Goal: Find specific page/section: Find specific page/section

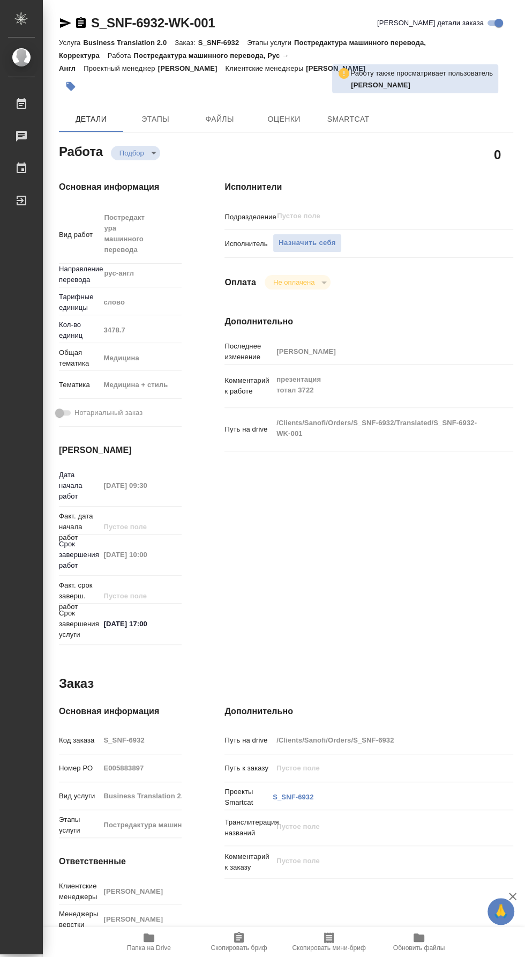
type textarea "x"
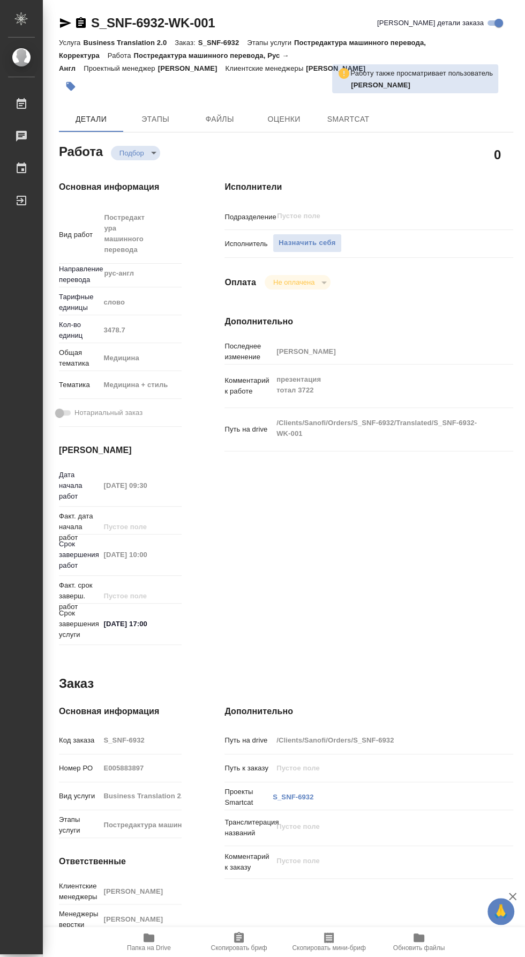
type textarea "x"
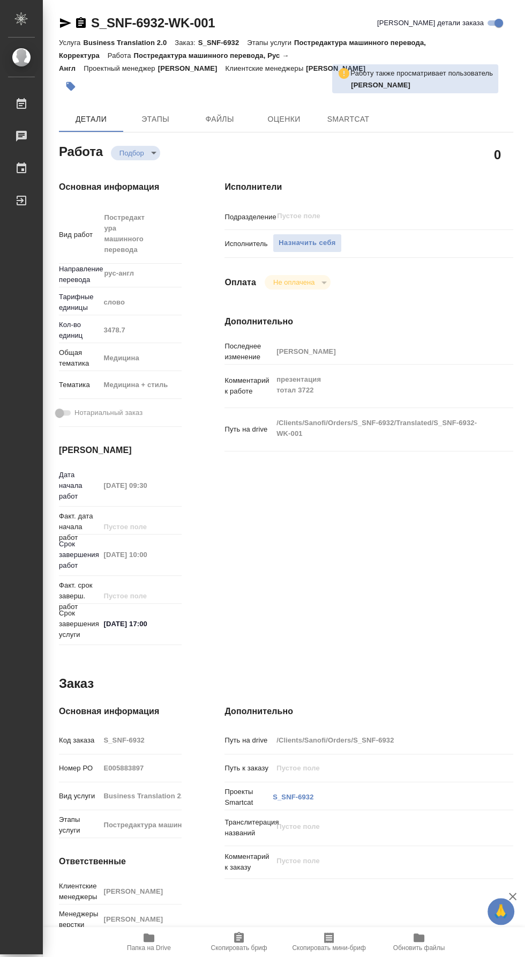
type textarea "x"
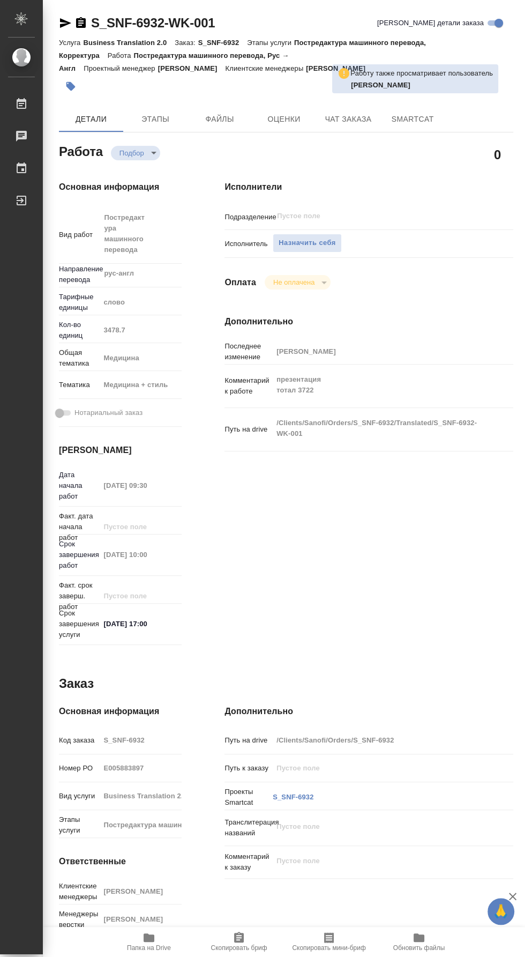
type textarea "x"
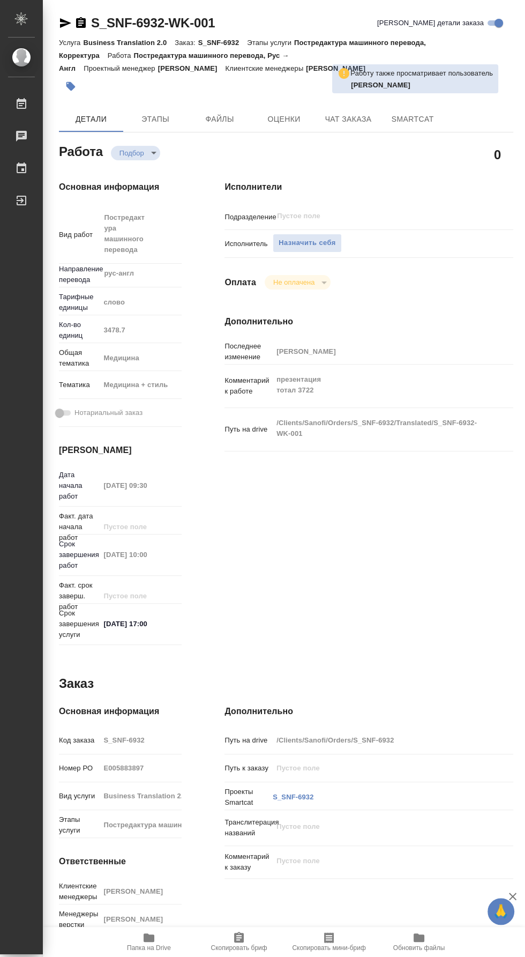
type textarea "x"
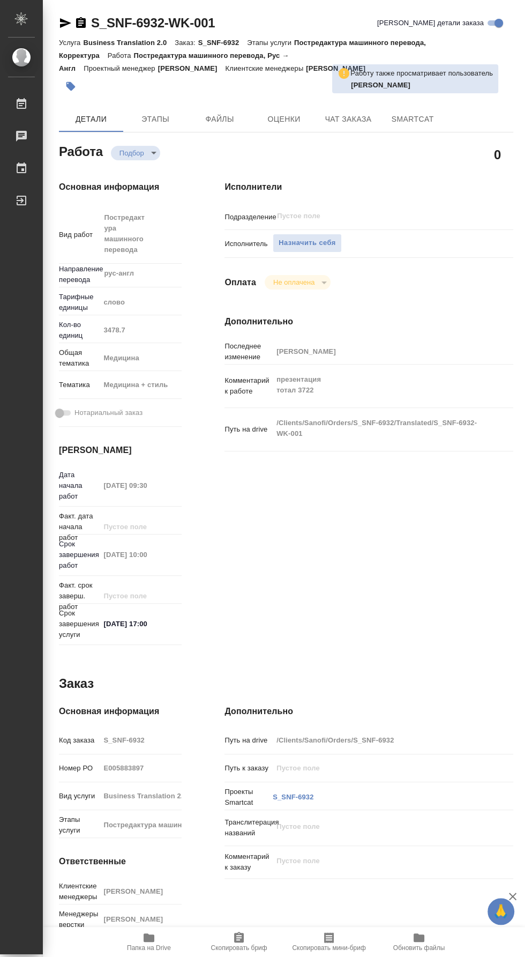
type textarea "x"
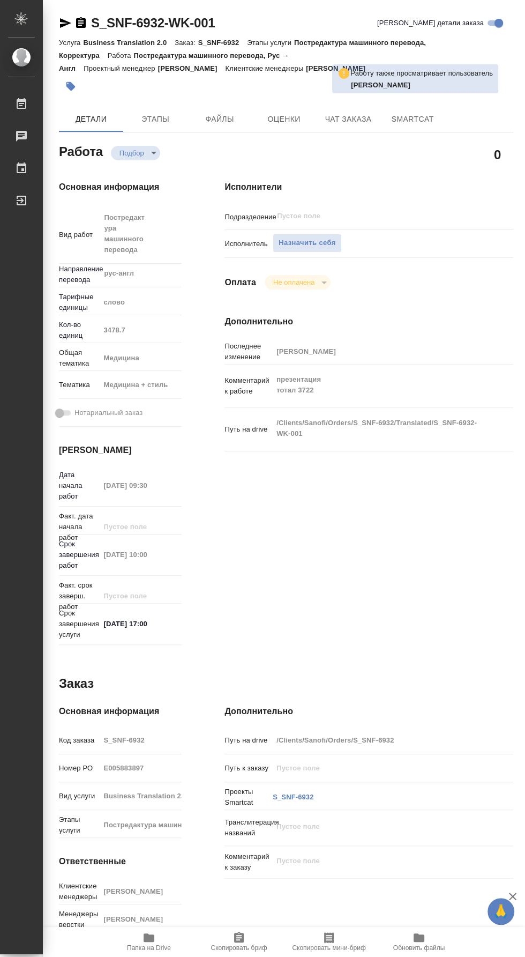
type textarea "x"
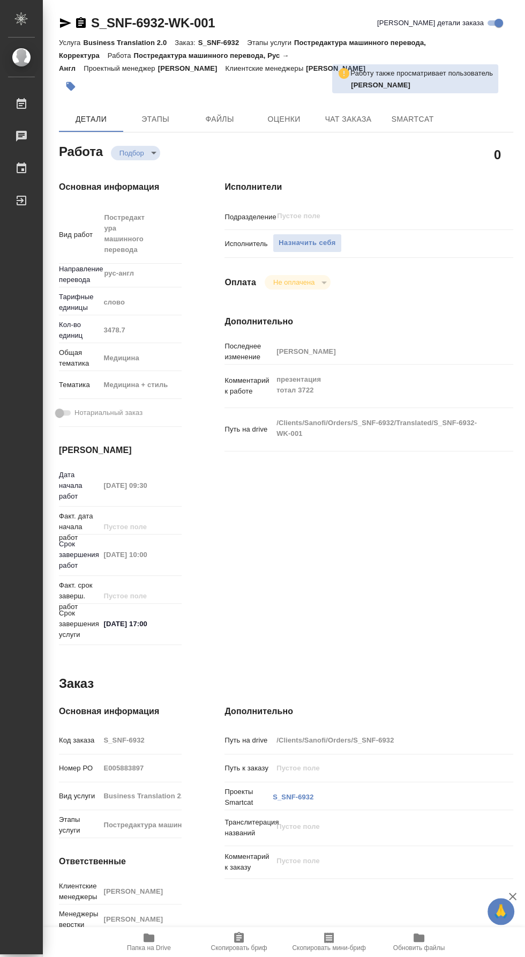
type textarea "x"
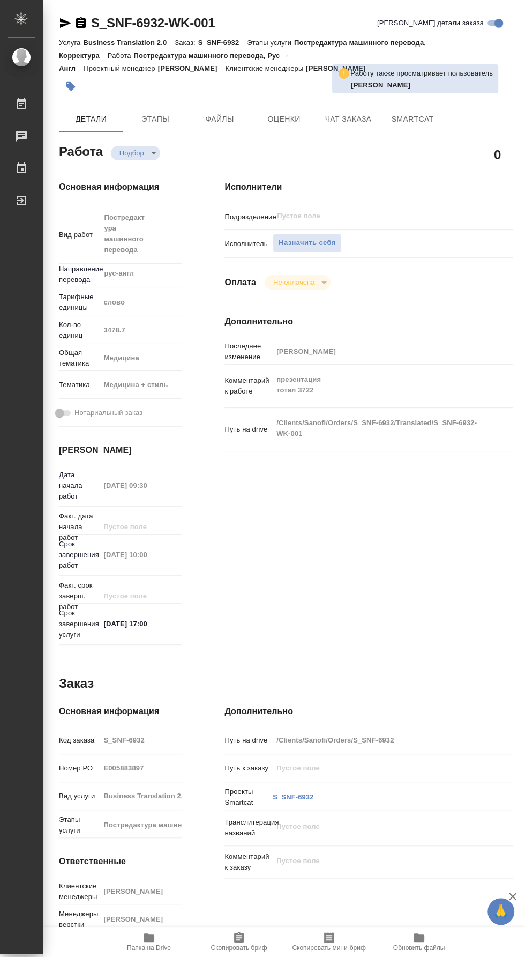
type textarea "x"
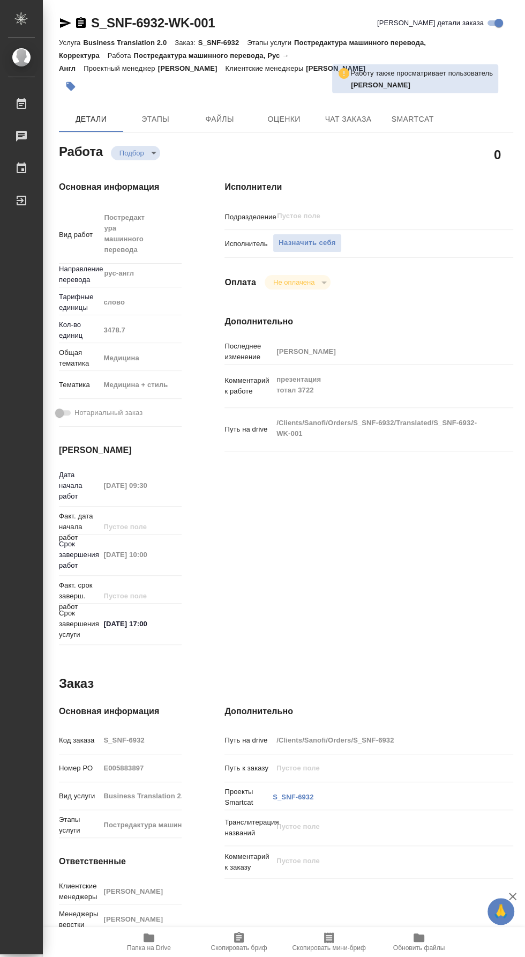
click at [163, 952] on span "Папка на Drive" at bounding box center [149, 948] width 44 height 8
